Goal: Obtain resource: Download file/media

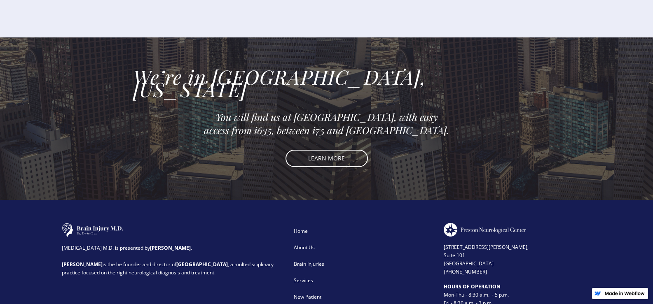
scroll to position [1861, 0]
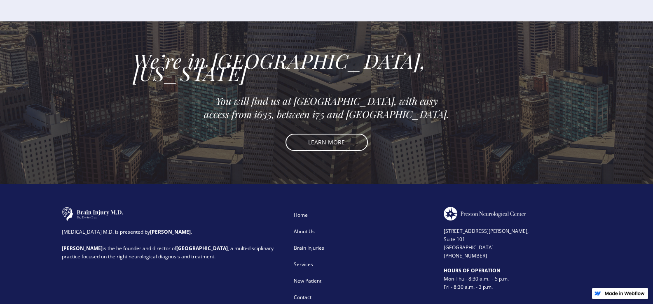
click at [314, 277] on div "New Patient" at bounding box center [363, 281] width 139 height 8
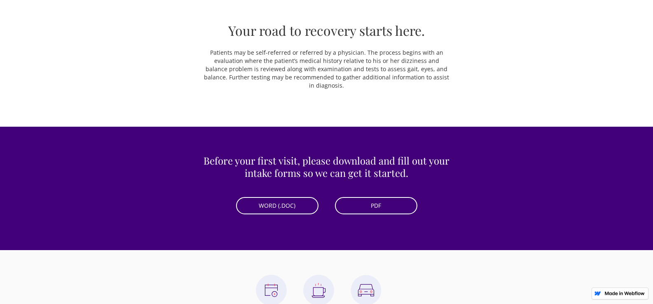
scroll to position [313, 0]
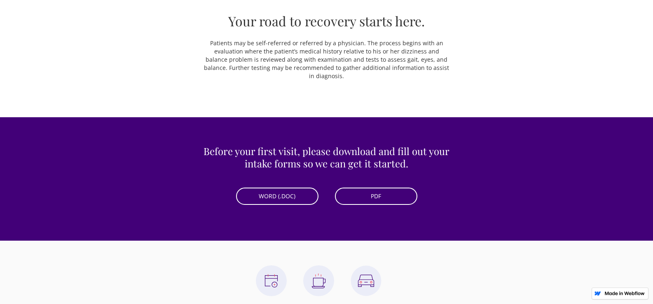
click at [296, 198] on link "WORD (.DOC)" at bounding box center [277, 196] width 82 height 17
click at [378, 201] on link "PDF" at bounding box center [376, 196] width 82 height 17
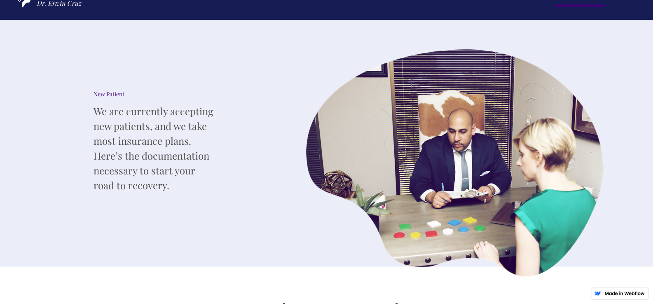
scroll to position [0, 0]
